Goal: Book appointment/travel/reservation

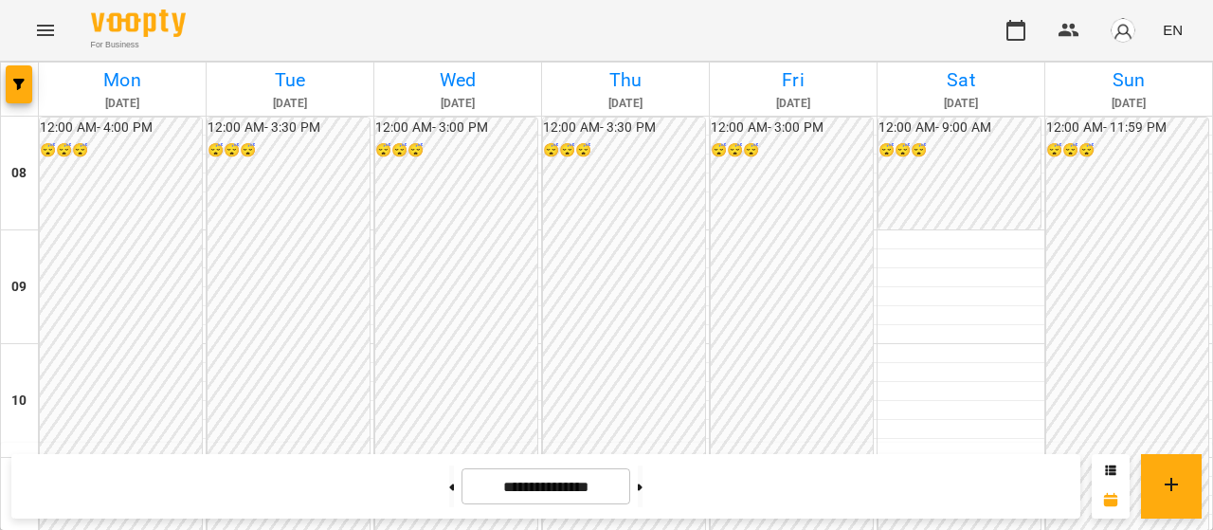
scroll to position [885, 0]
click at [1034, 27] on button "button" at bounding box center [1015, 30] width 45 height 45
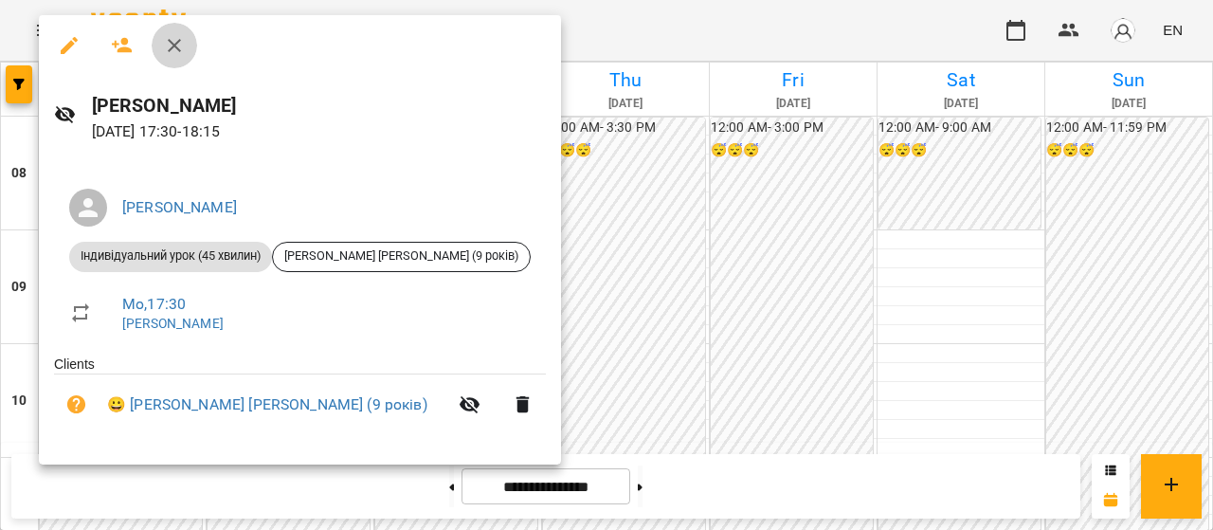
click at [178, 46] on icon "button" at bounding box center [174, 45] width 23 height 23
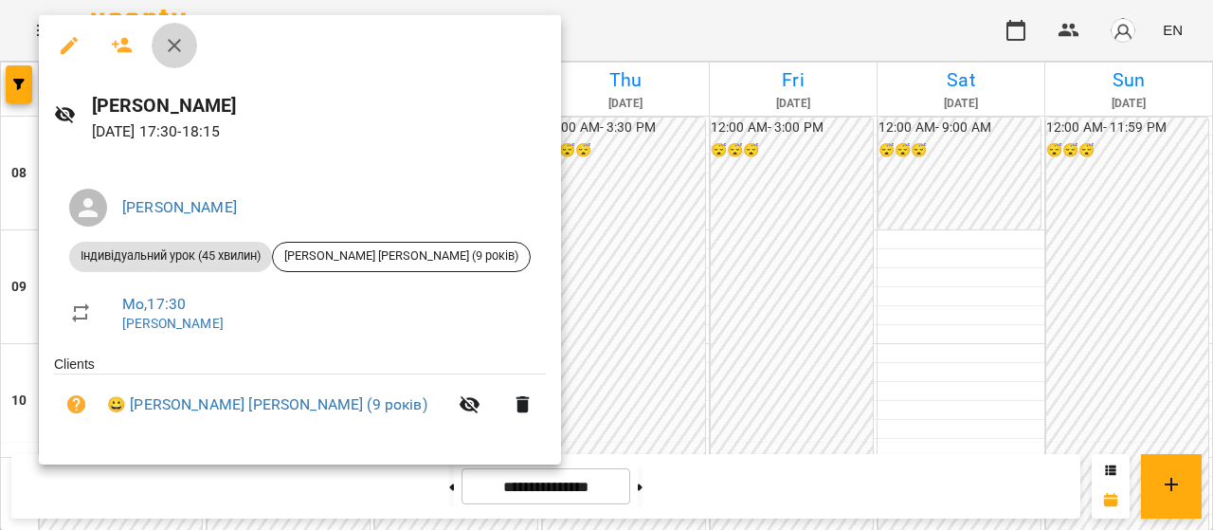
click at [178, 47] on icon "button" at bounding box center [174, 45] width 23 height 23
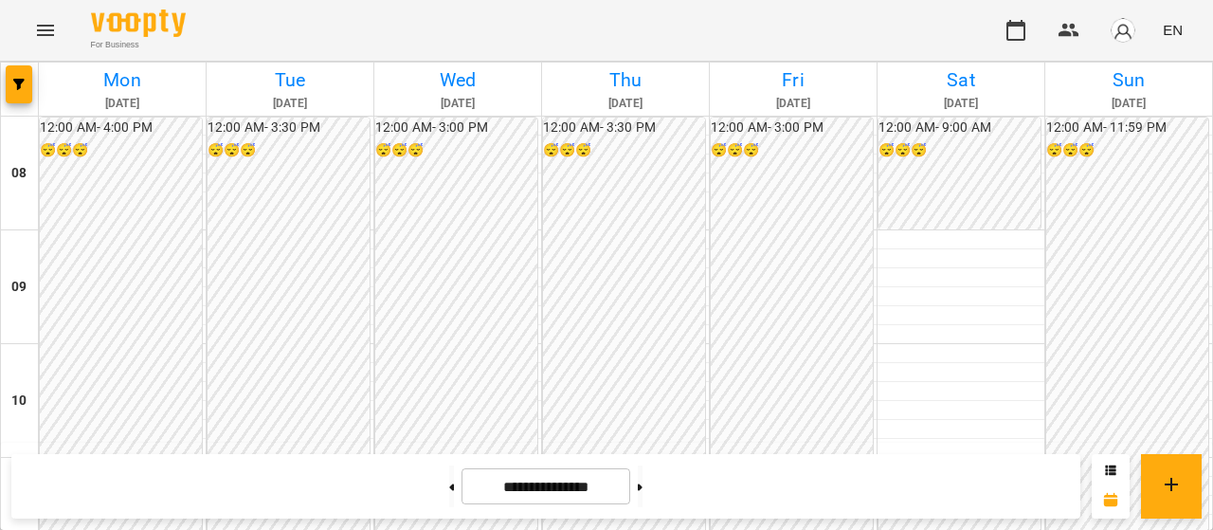
scroll to position [897, 0]
click at [1012, 35] on icon "button" at bounding box center [1015, 30] width 23 height 23
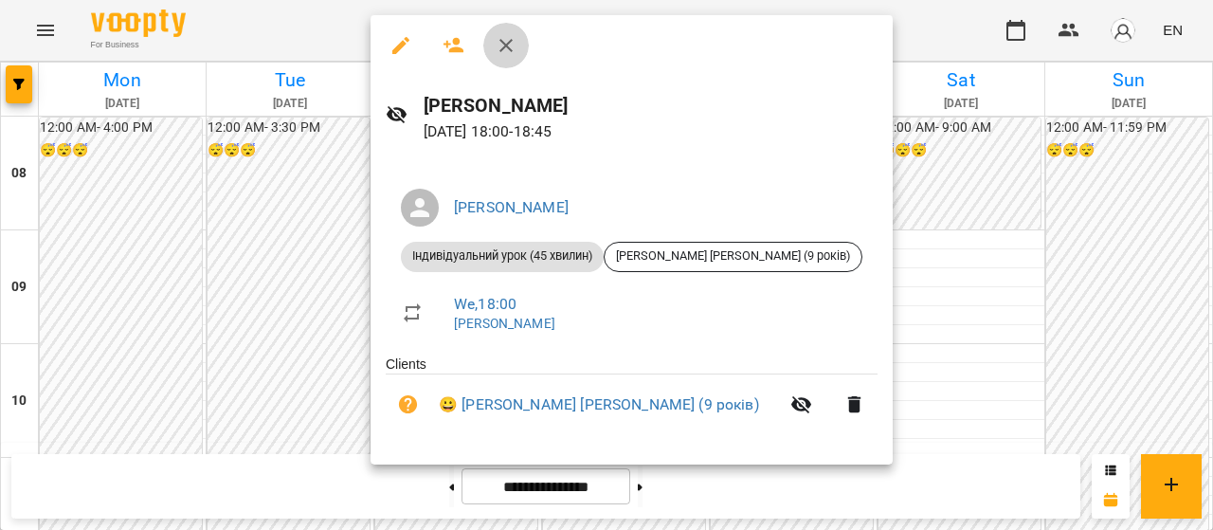
click at [510, 43] on icon "button" at bounding box center [506, 45] width 23 height 23
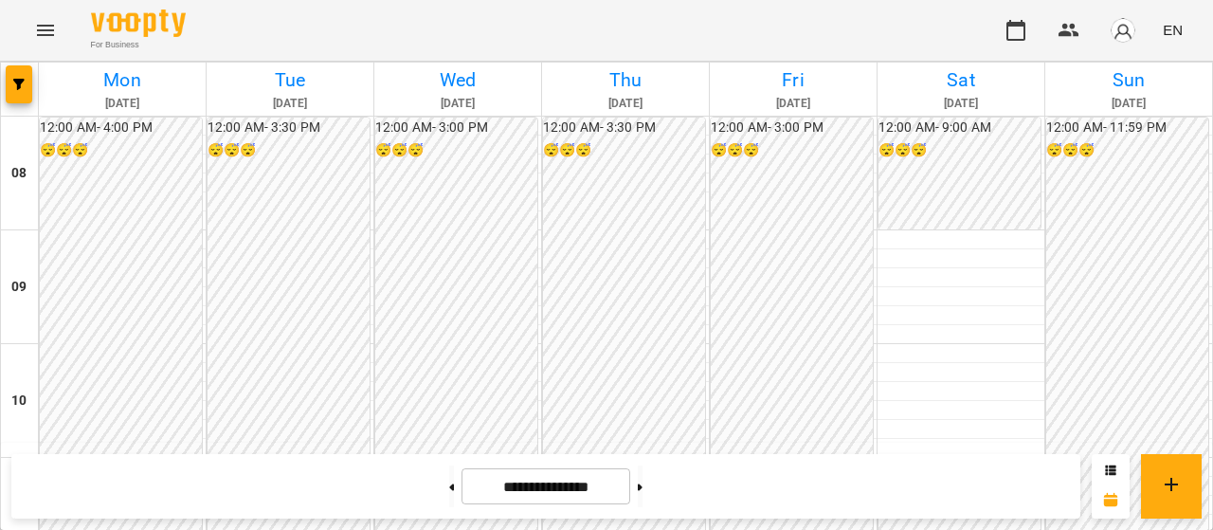
scroll to position [1115, 0]
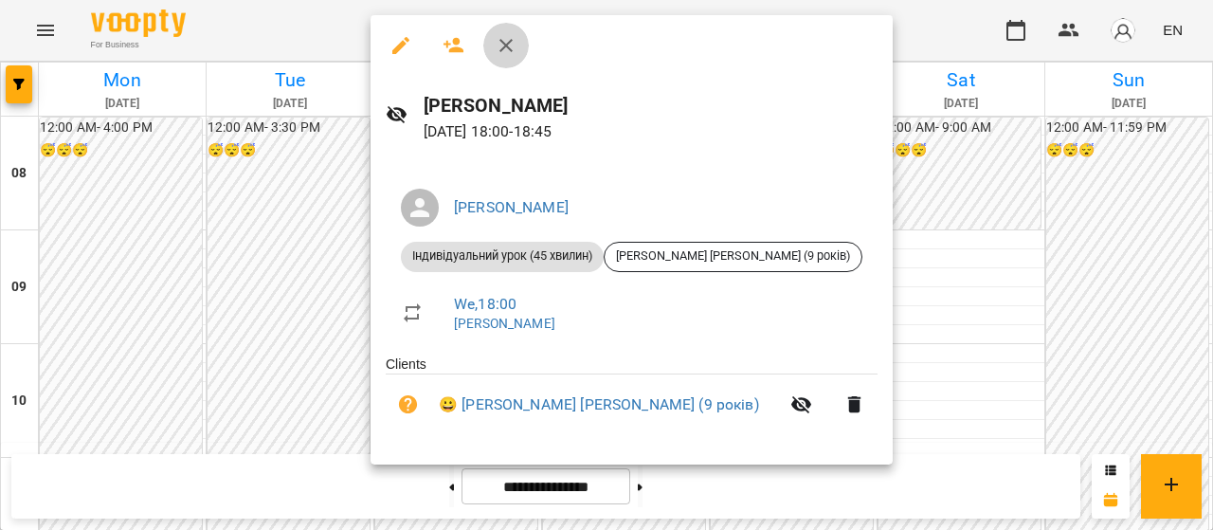
click at [521, 37] on button "button" at bounding box center [505, 45] width 45 height 45
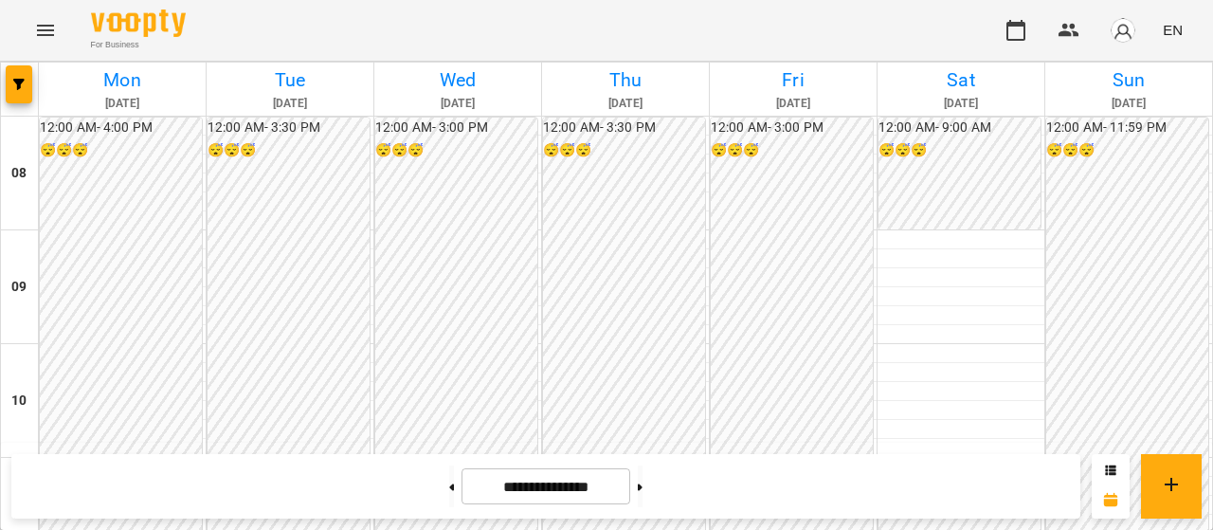
scroll to position [1007, 0]
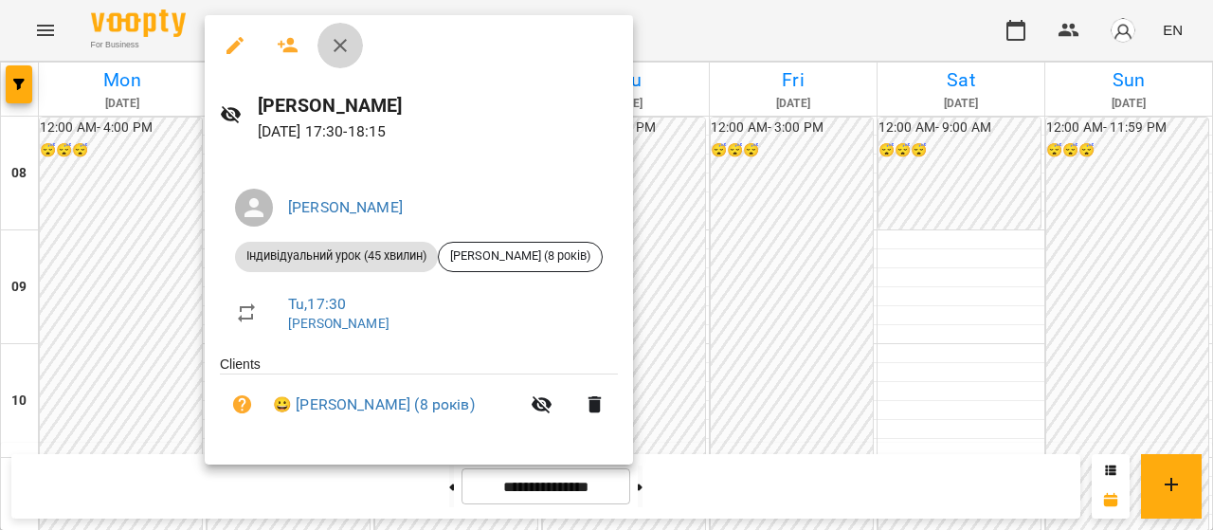
click at [342, 45] on icon "button" at bounding box center [340, 45] width 23 height 23
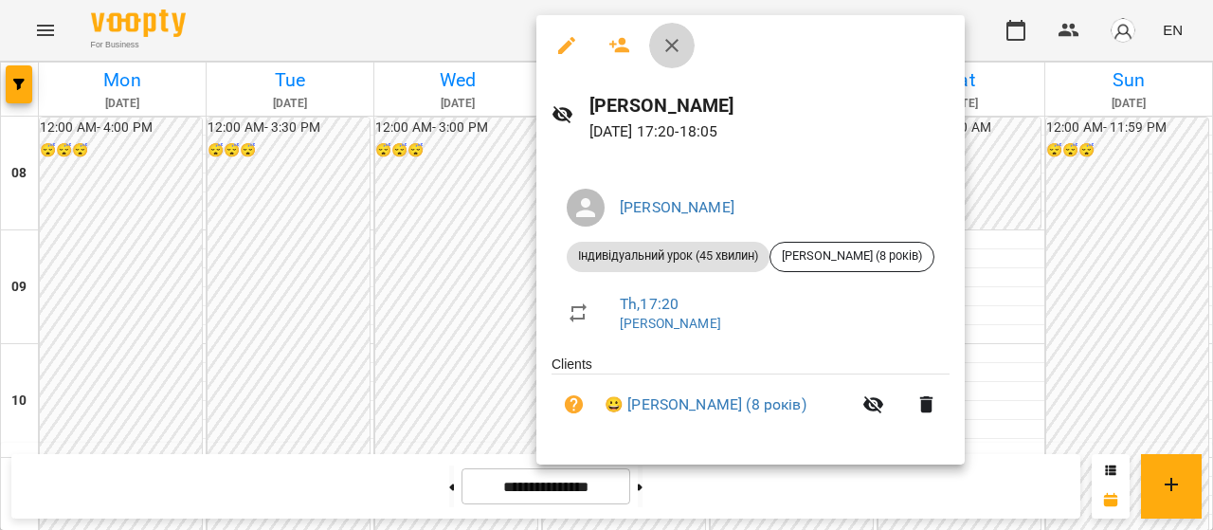
click at [667, 34] on icon "button" at bounding box center [671, 45] width 23 height 23
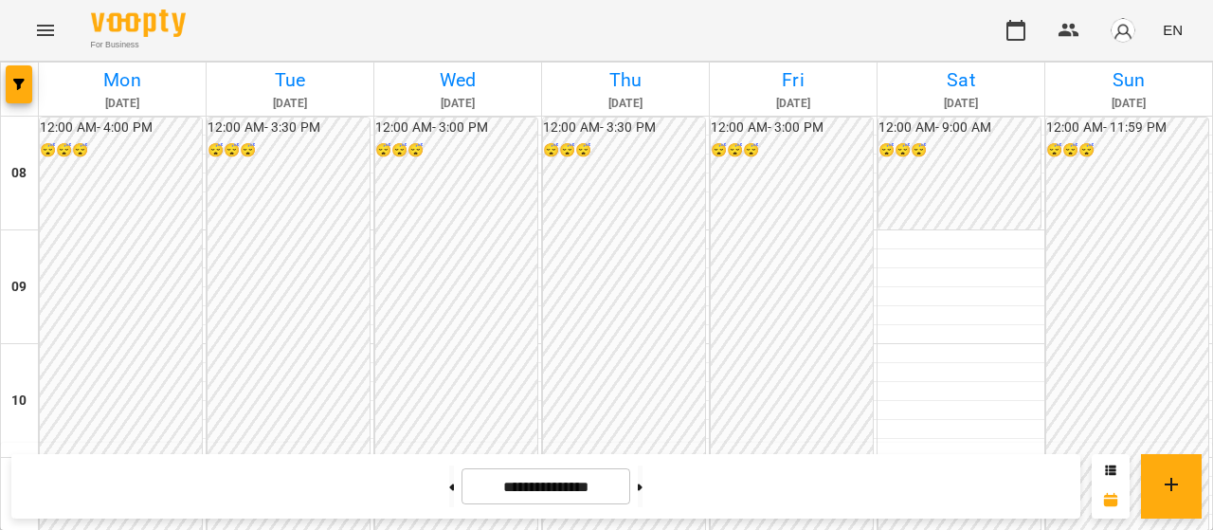
scroll to position [814, 0]
click at [1018, 27] on icon "button" at bounding box center [1015, 30] width 23 height 23
click at [1034, 25] on button "button" at bounding box center [1015, 30] width 45 height 45
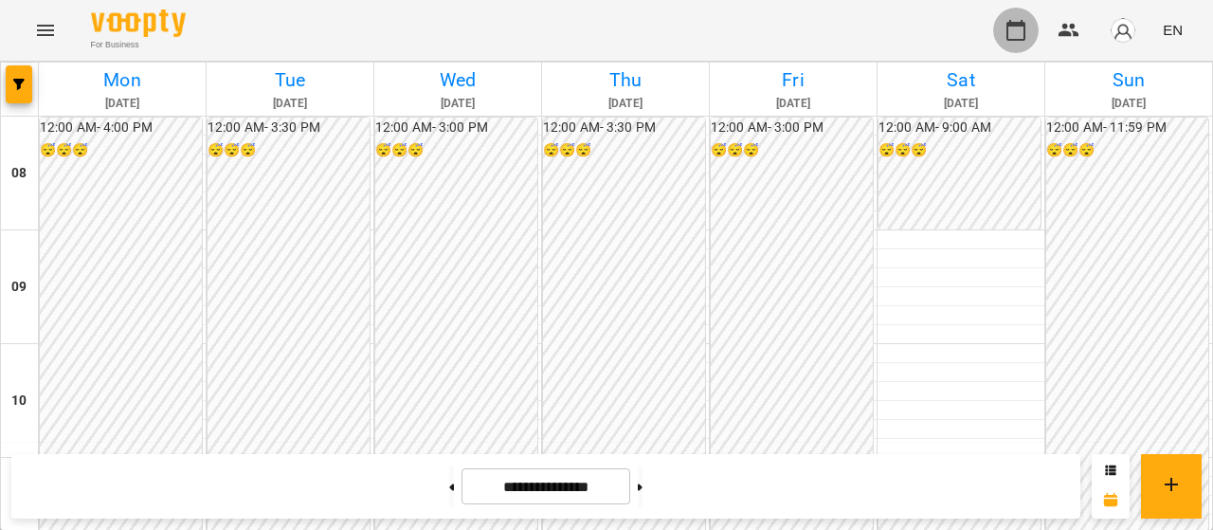
click at [1008, 28] on icon "button" at bounding box center [1015, 30] width 19 height 21
